Goal: Task Accomplishment & Management: Use online tool/utility

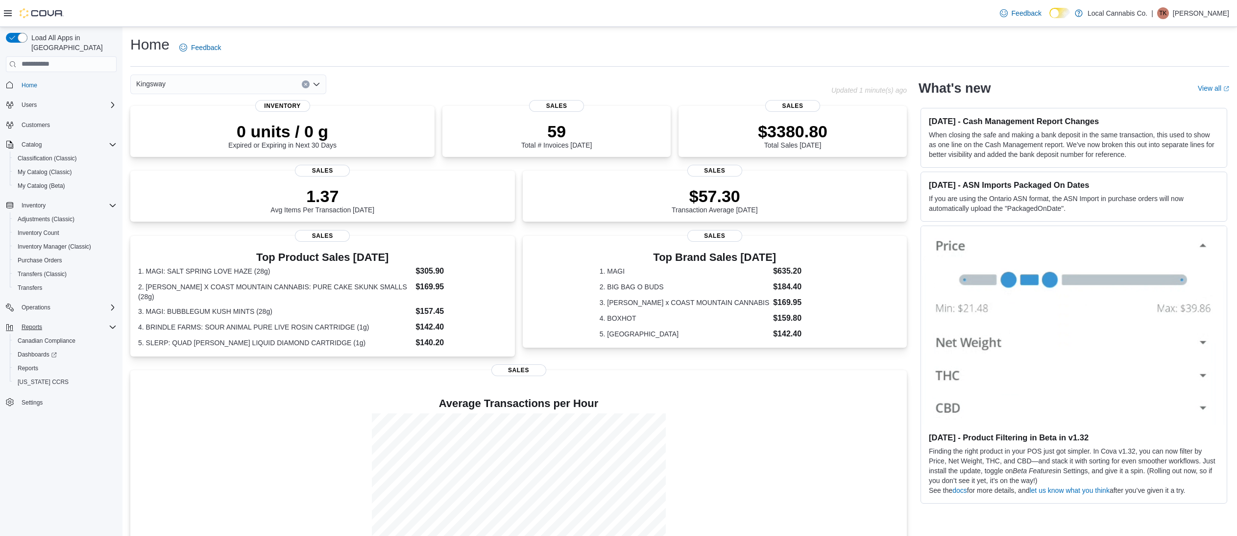
click at [59, 321] on div "Reports" at bounding box center [67, 327] width 99 height 12
click at [58, 321] on div "Reports" at bounding box center [67, 327] width 99 height 12
click at [48, 362] on div "Reports" at bounding box center [65, 368] width 103 height 12
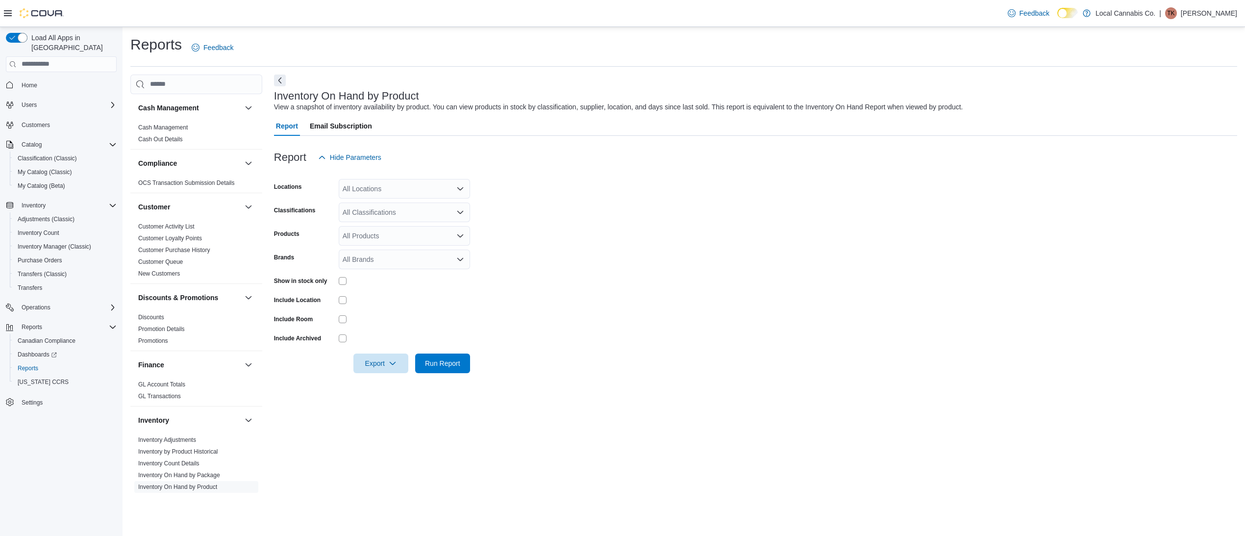
click at [384, 191] on div "All Locations" at bounding box center [404, 189] width 131 height 20
click at [383, 220] on span "Kingsway" at bounding box center [374, 220] width 29 height 10
click at [395, 364] on icon "button" at bounding box center [393, 363] width 8 height 8
click at [398, 405] on span "Export to Csv" at bounding box center [381, 402] width 44 height 8
